Goal: Use online tool/utility: Utilize a website feature to perform a specific function

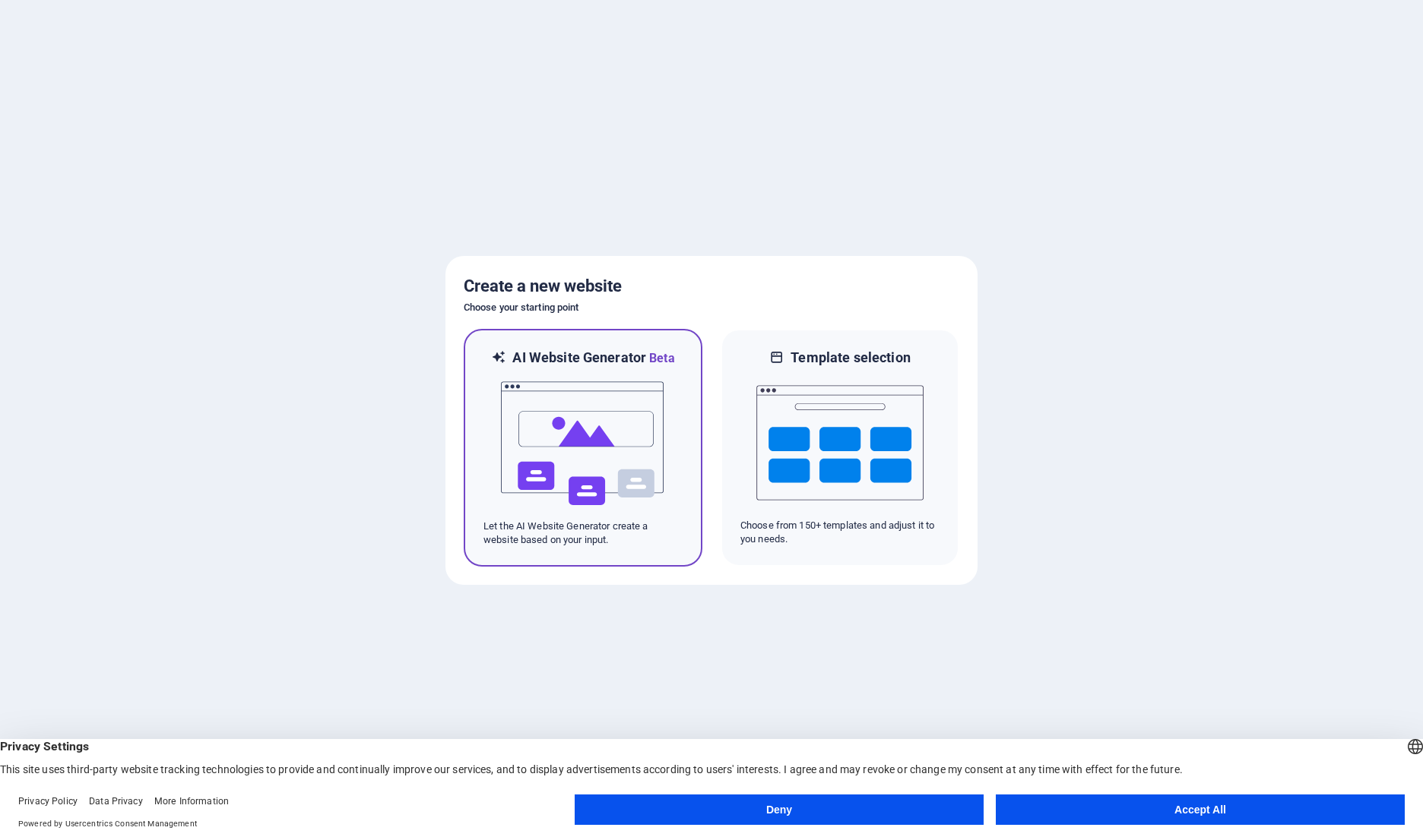
click at [615, 438] on img at bounding box center [583, 443] width 167 height 152
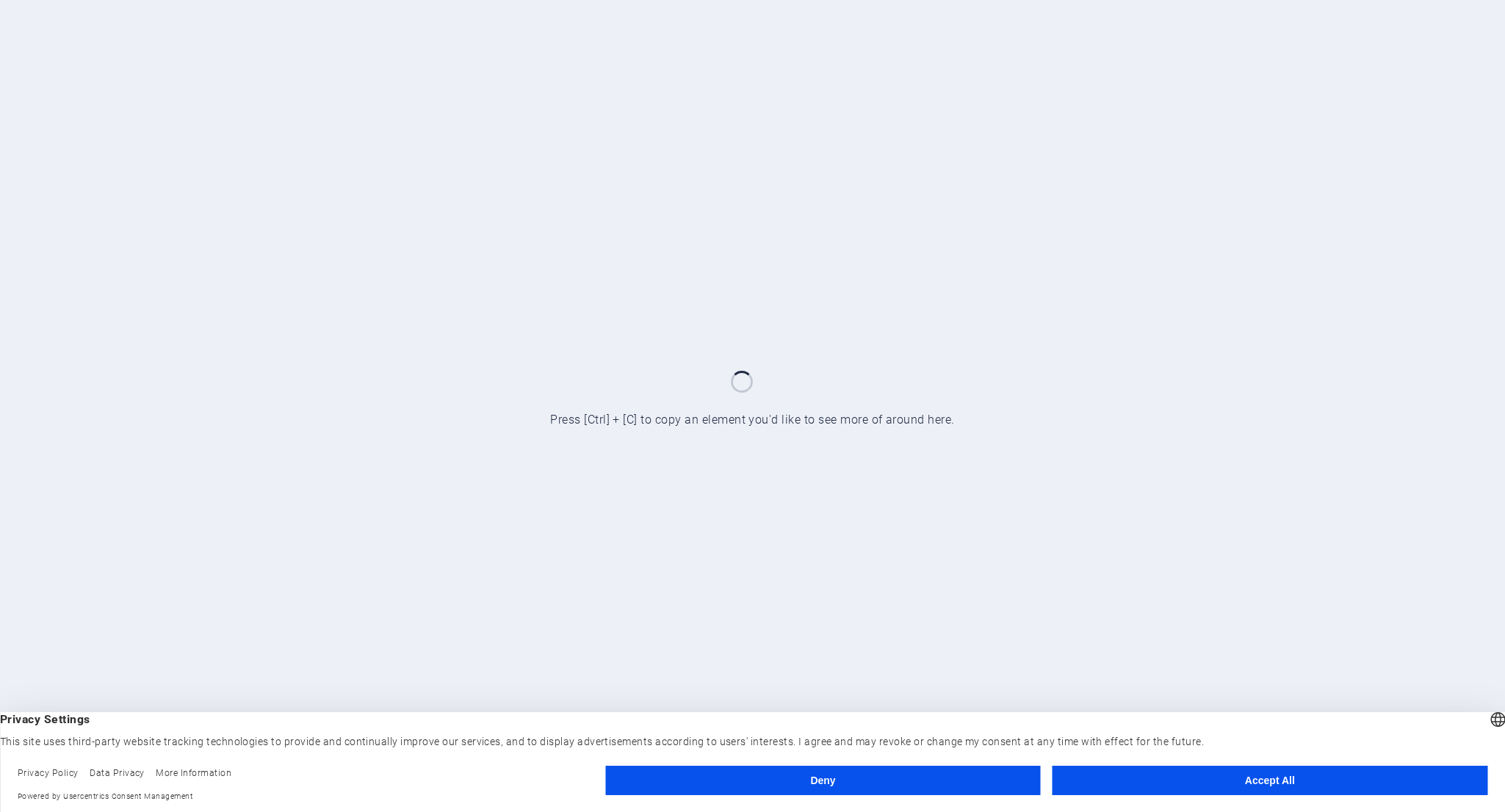
click at [1206, 782] on button "Accept All" at bounding box center [1269, 780] width 435 height 30
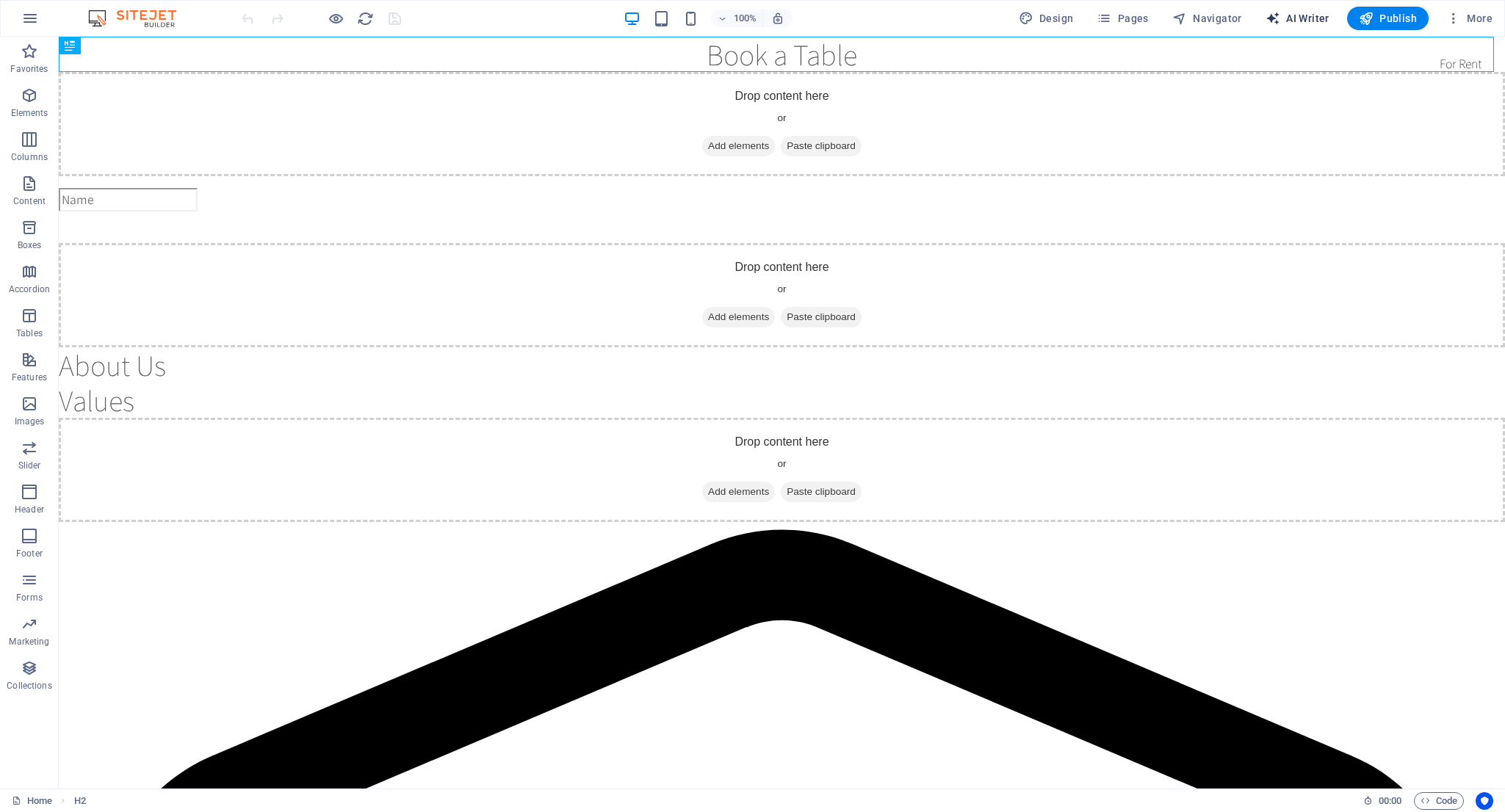
click at [1295, 19] on span "AI Writer" at bounding box center [1298, 18] width 64 height 14
select select "English"
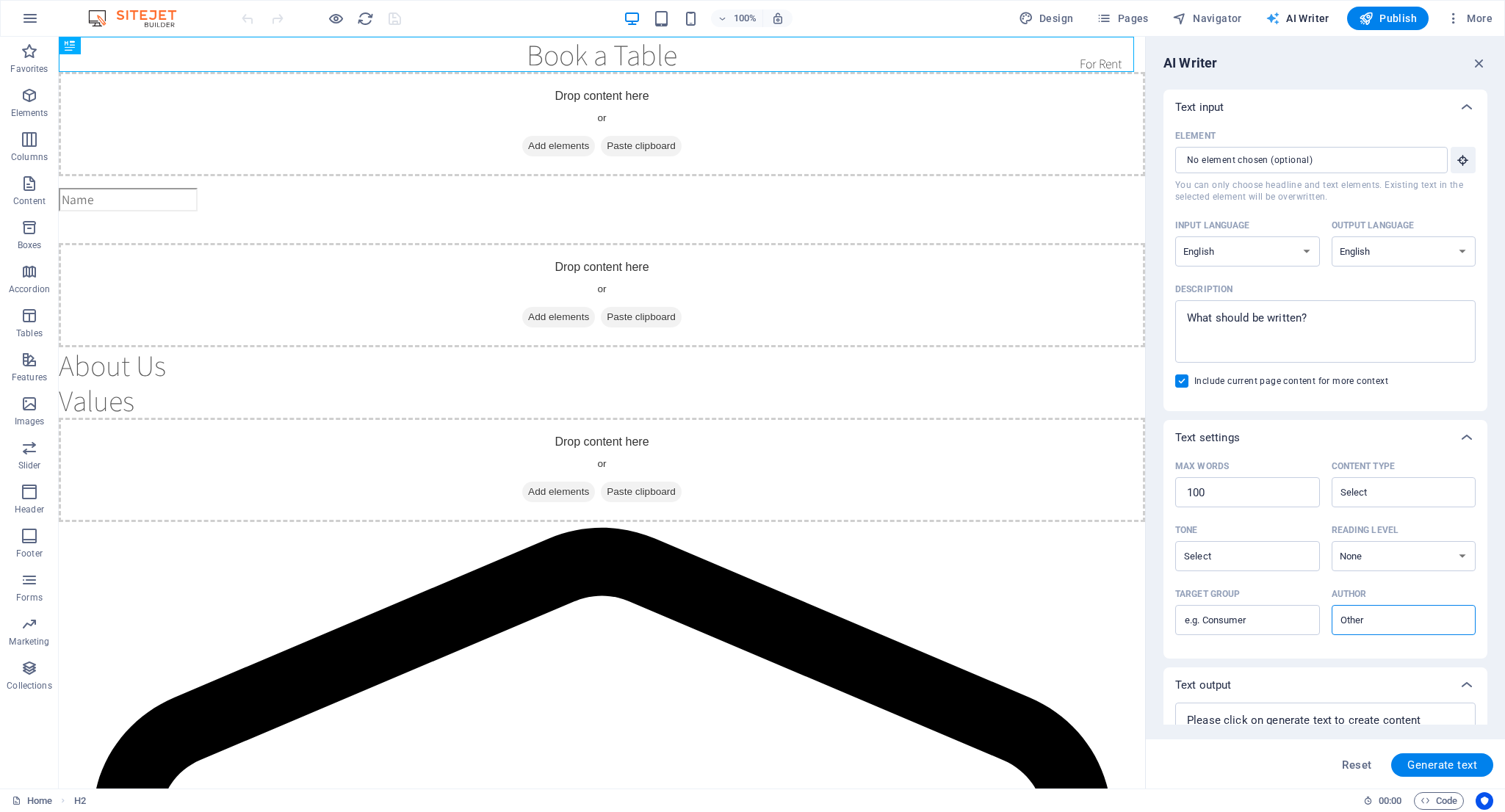
click at [1295, 19] on span "AI Writer" at bounding box center [1298, 18] width 64 height 14
